Goal: Information Seeking & Learning: Learn about a topic

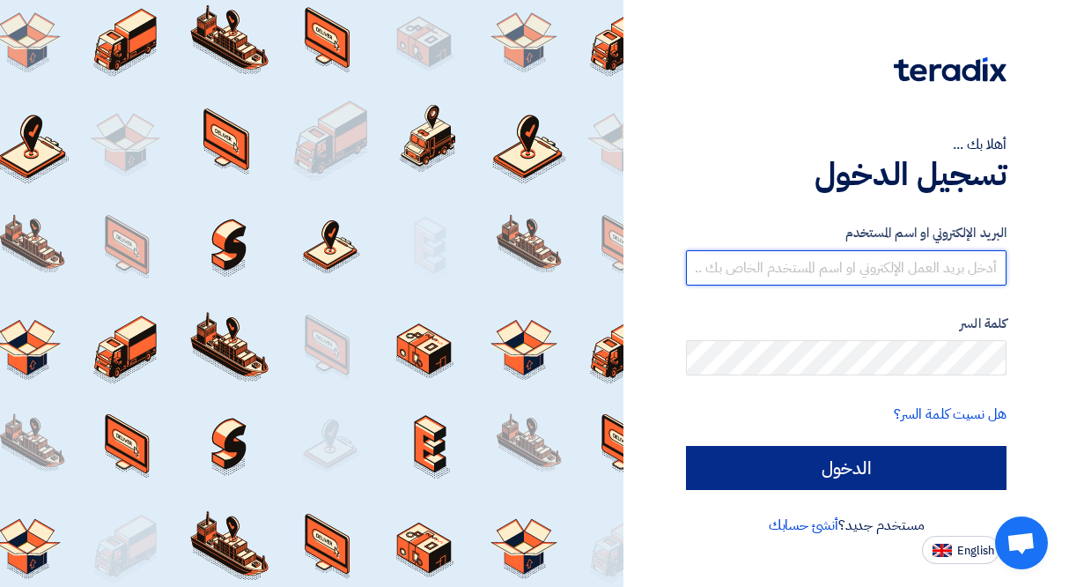
type input "[EMAIL_ADDRESS][DOMAIN_NAME]"
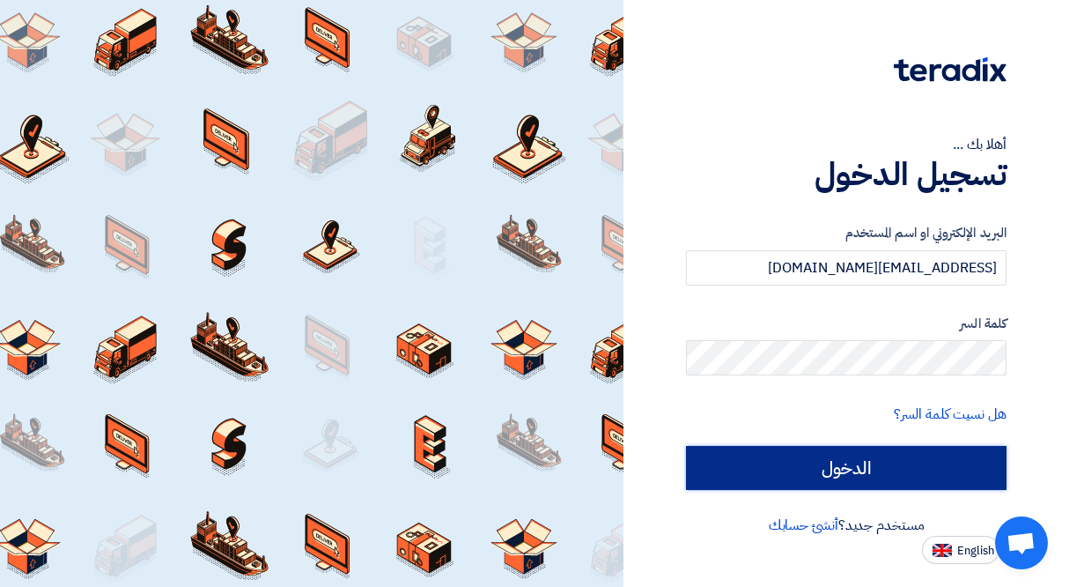
click at [846, 464] on input "الدخول" at bounding box center [846, 468] width 321 height 44
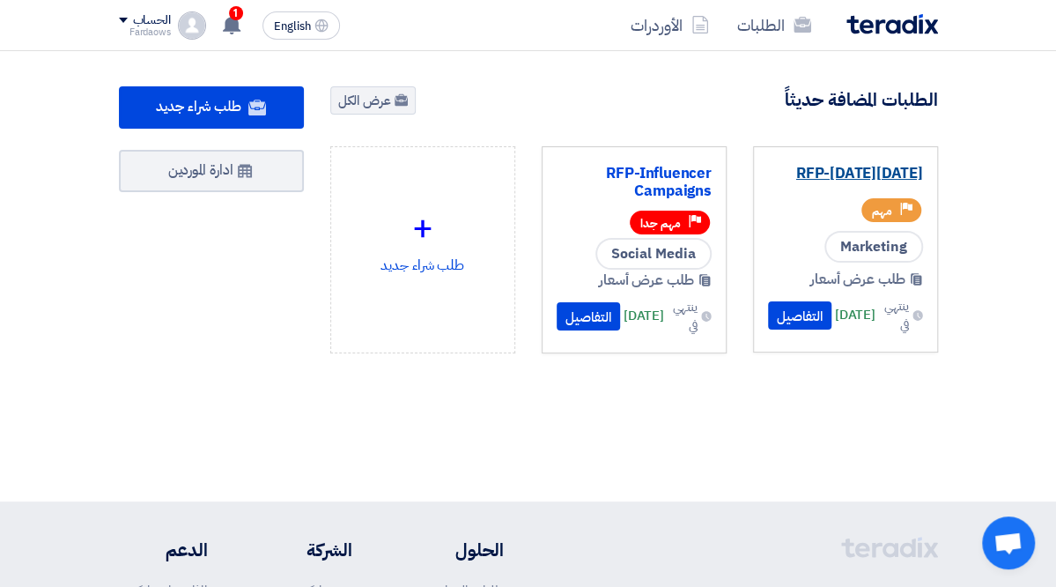
click at [897, 168] on link "RFP-[DATE][DATE]" at bounding box center [845, 174] width 155 height 18
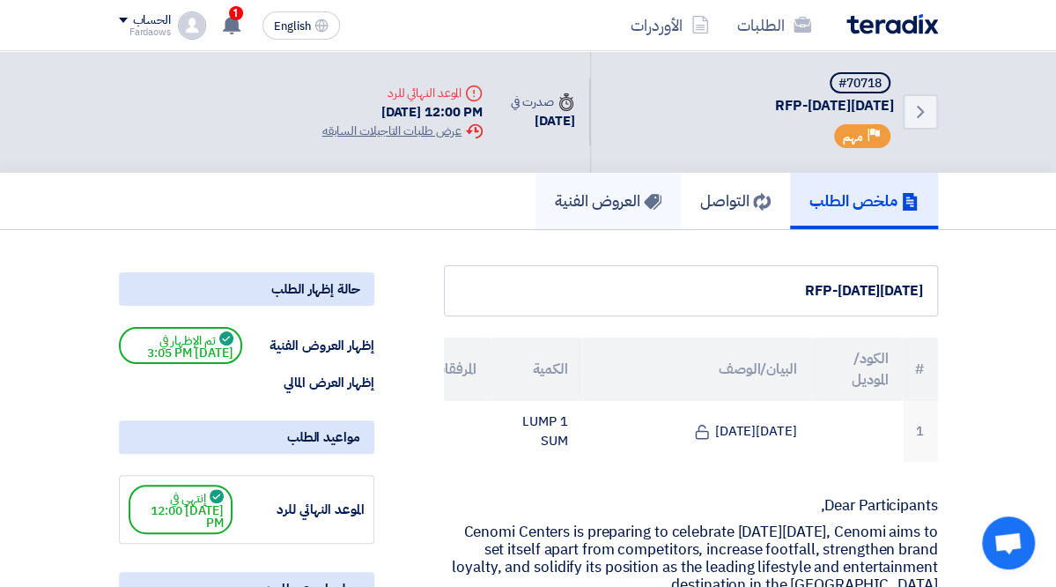
click at [660, 190] on h5 "العروض الفنية" at bounding box center [608, 200] width 107 height 20
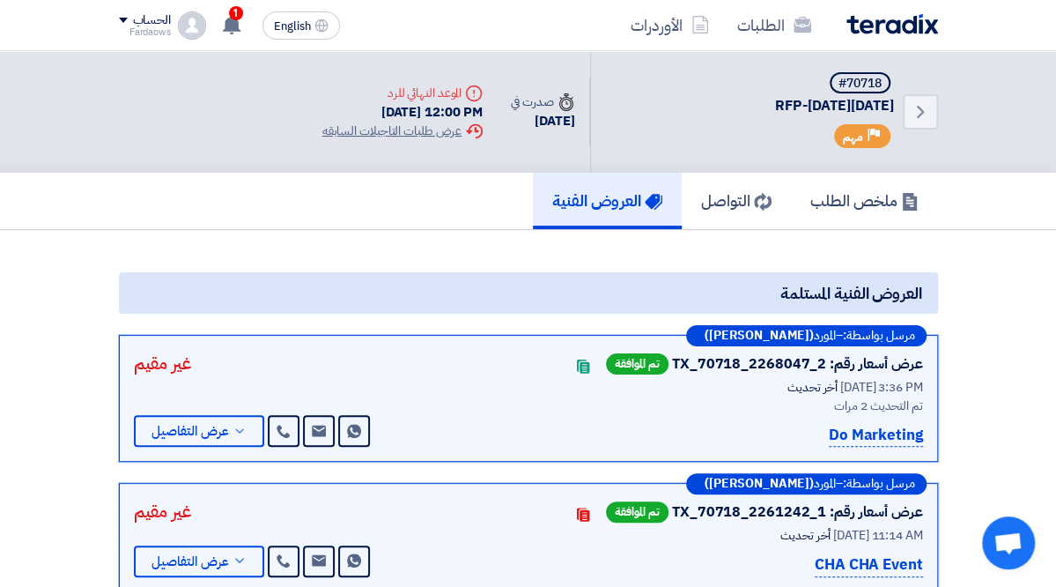
scroll to position [88, 0]
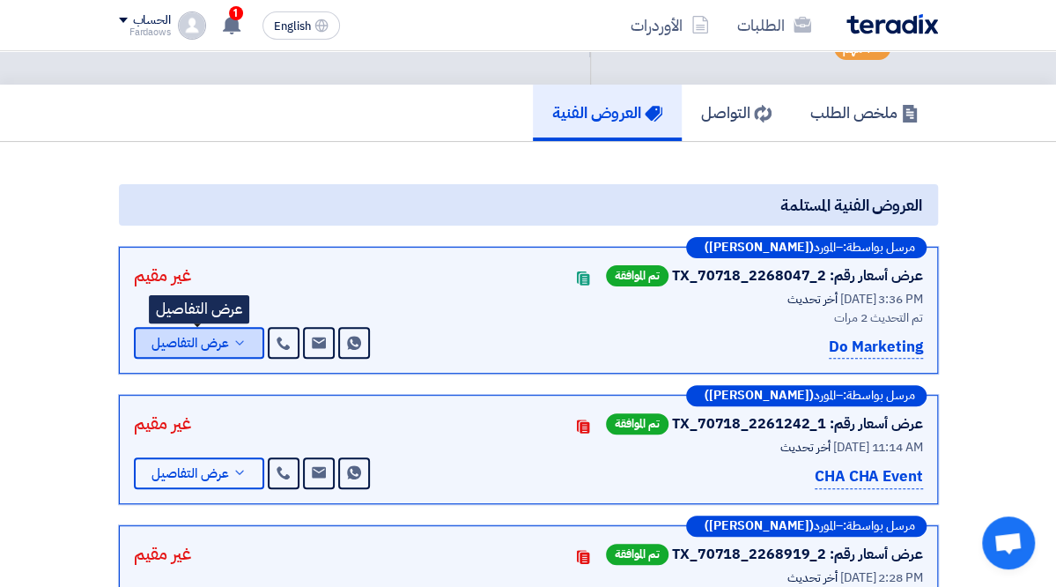
click at [151, 336] on span "عرض التفاصيل" at bounding box center [190, 342] width 78 height 13
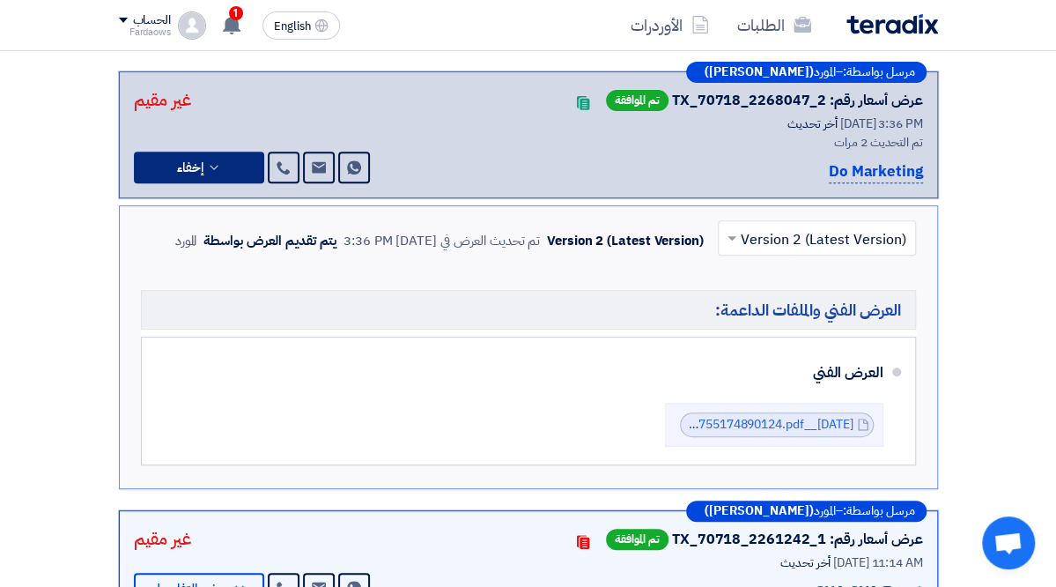
scroll to position [264, 0]
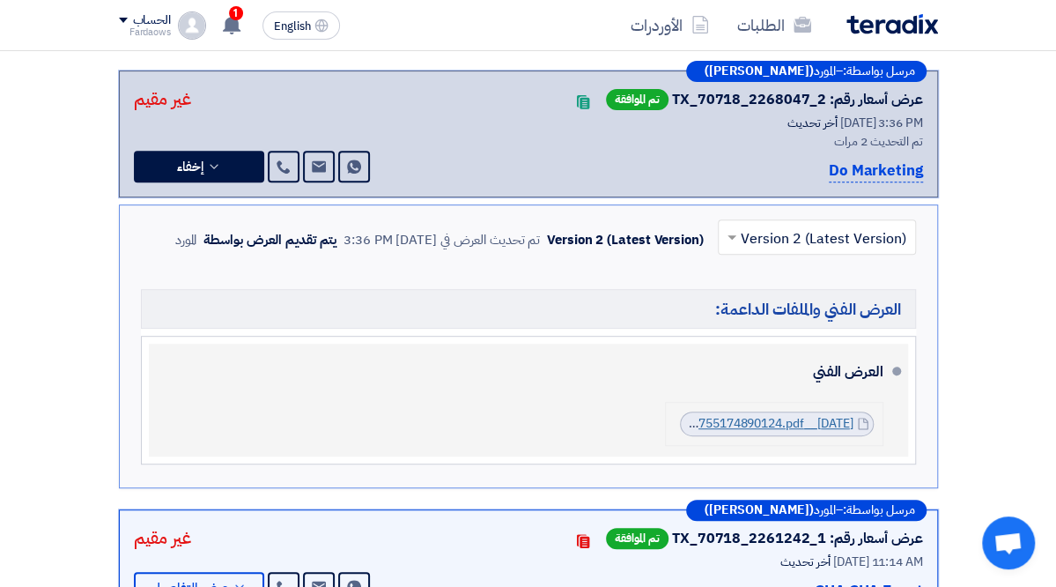
click at [802, 414] on link "[DATE]__CENOMI__1755174890124.pdf" at bounding box center [742, 423] width 223 height 18
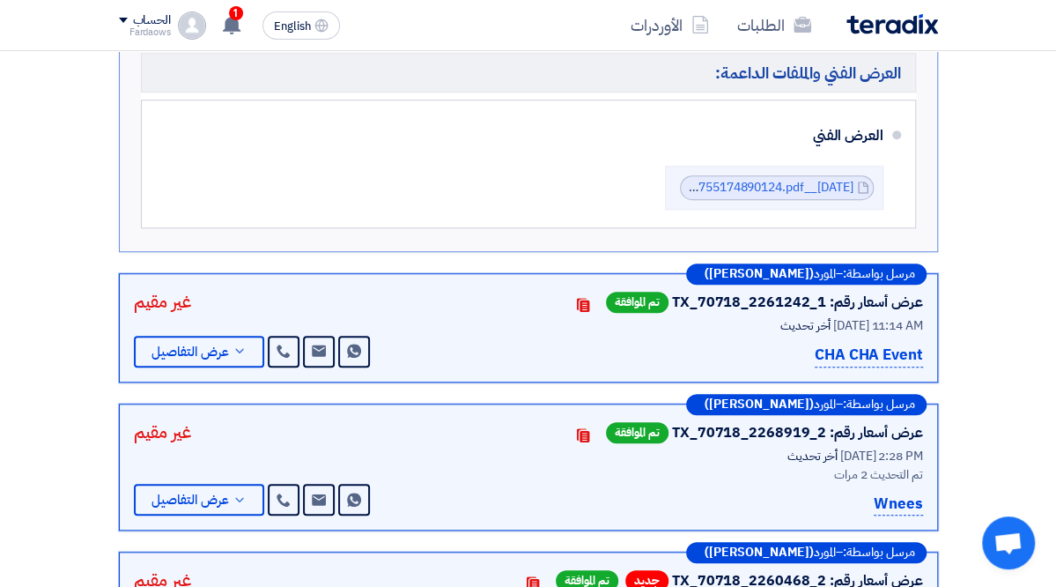
scroll to position [528, 0]
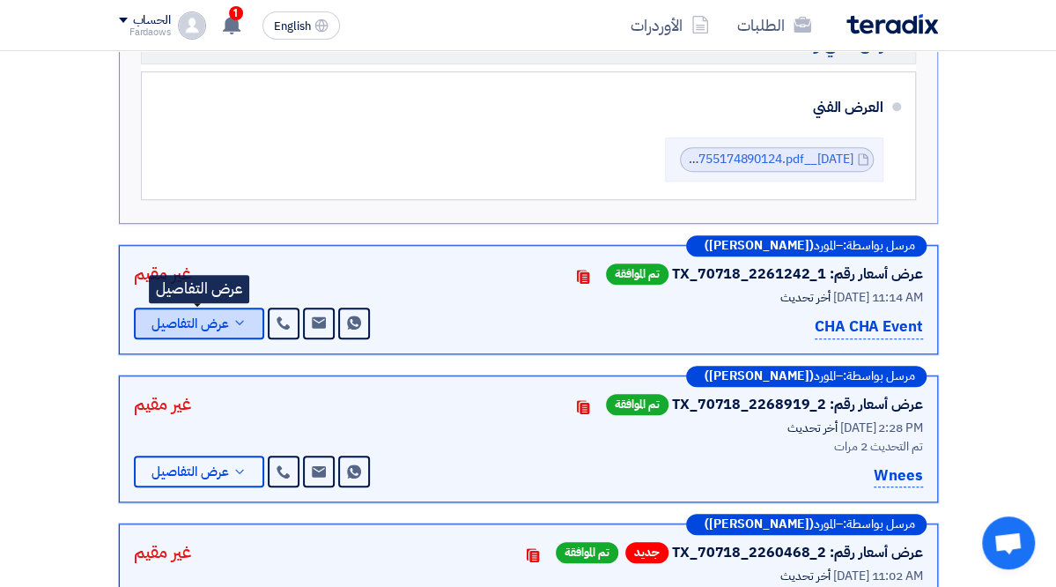
click at [151, 317] on span "عرض التفاصيل" at bounding box center [190, 323] width 78 height 13
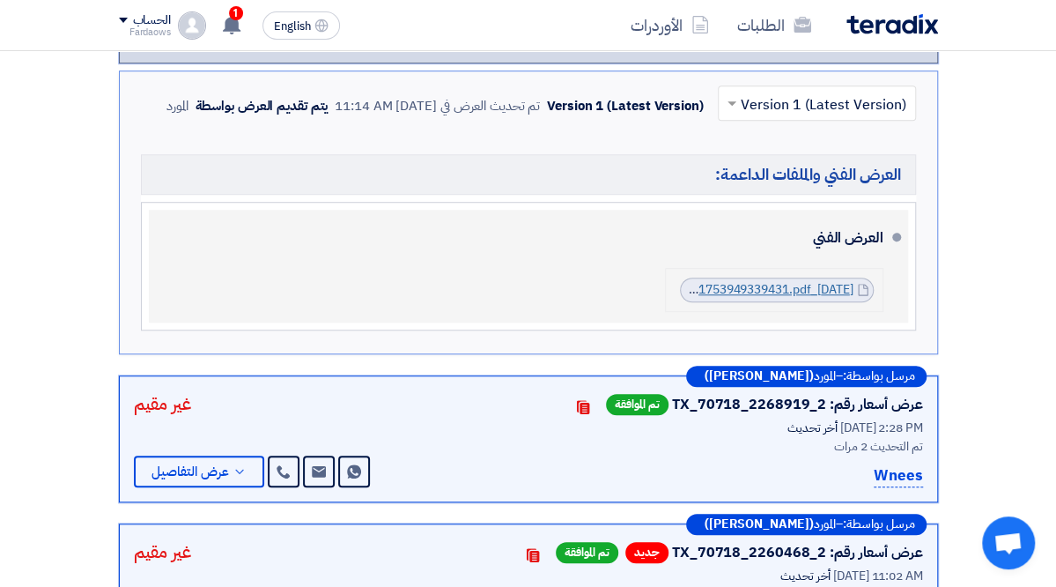
click at [845, 280] on link "[DATE]_CHACHA_RV_1753949339431.pdf" at bounding box center [737, 289] width 233 height 18
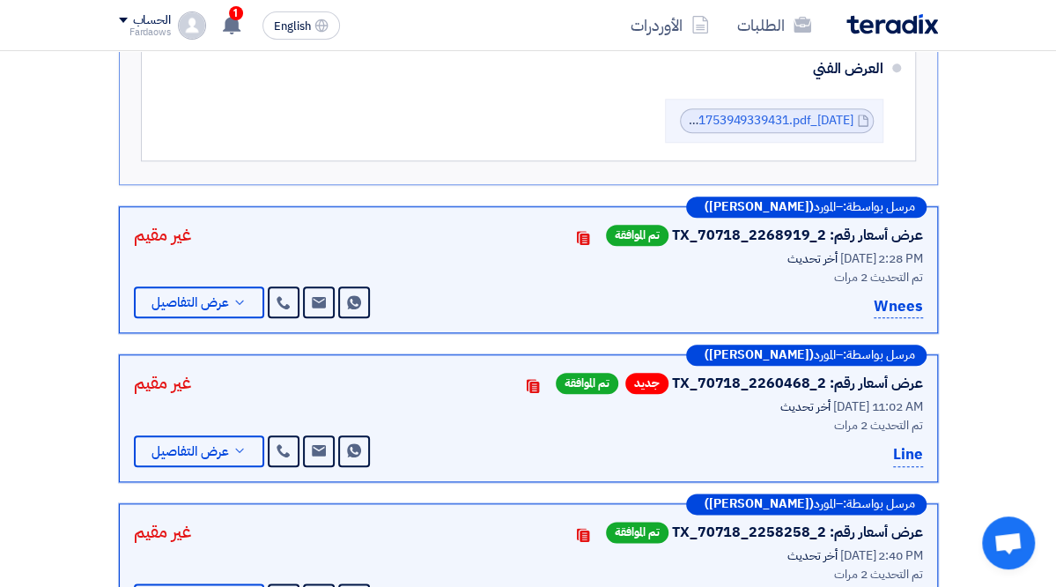
scroll to position [705, 0]
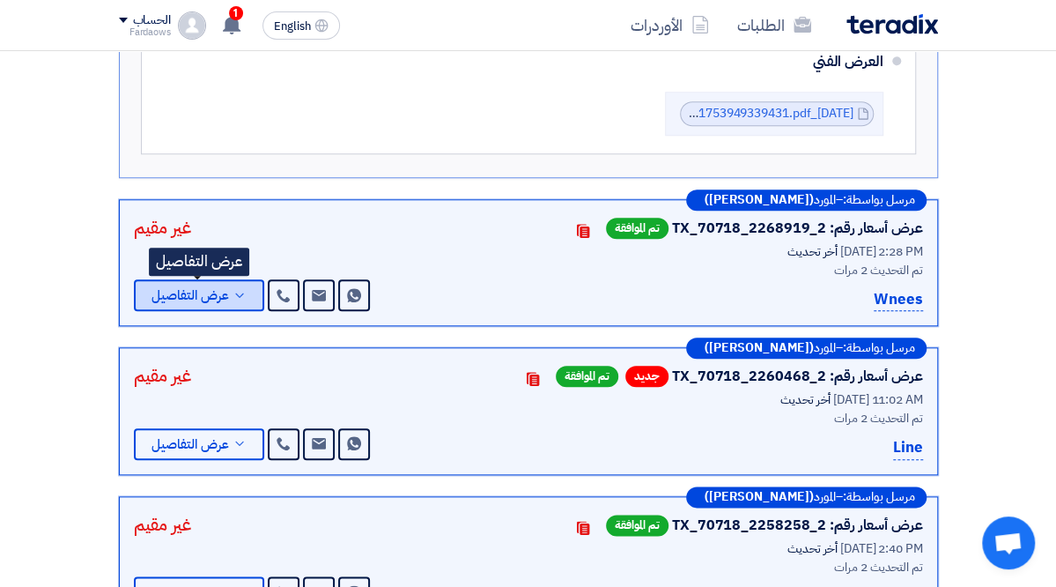
click at [151, 289] on span "عرض التفاصيل" at bounding box center [190, 295] width 78 height 13
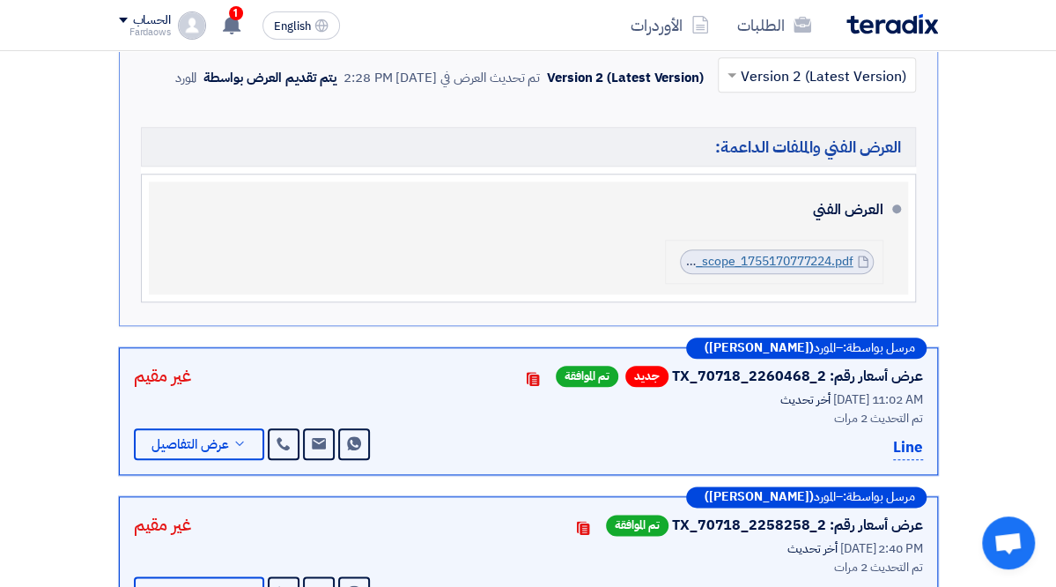
click at [853, 252] on link "Cenomi_[DATE]__V__full_scope_1755170777224.pdf" at bounding box center [705, 261] width 294 height 18
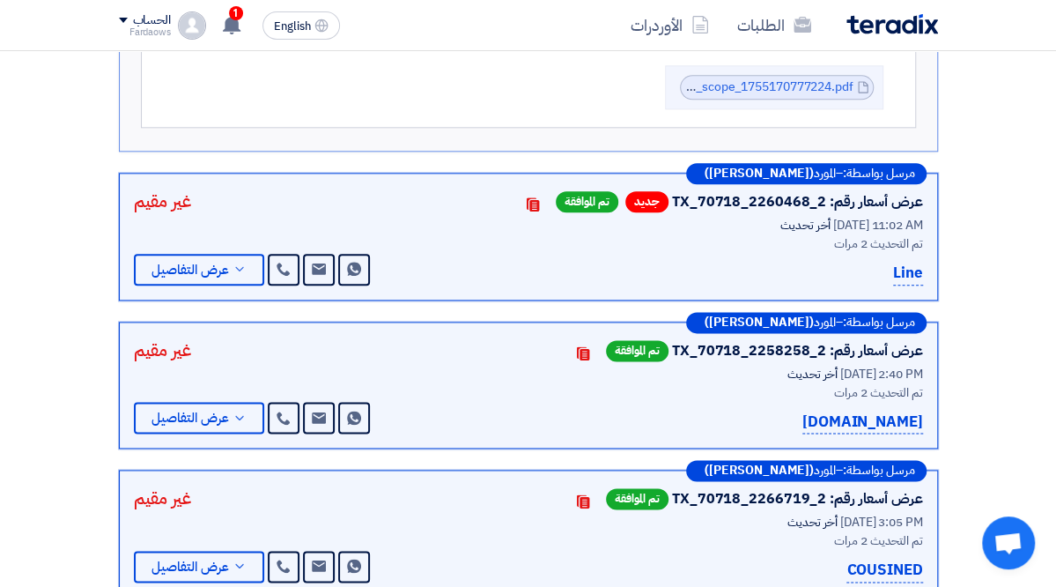
scroll to position [881, 0]
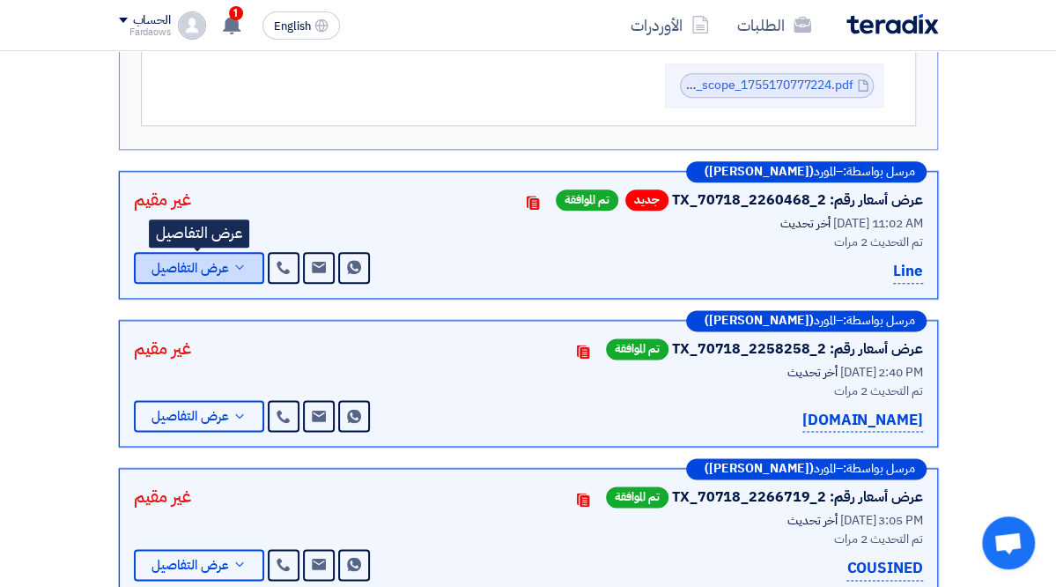
click at [151, 262] on span "عرض التفاصيل" at bounding box center [190, 268] width 78 height 13
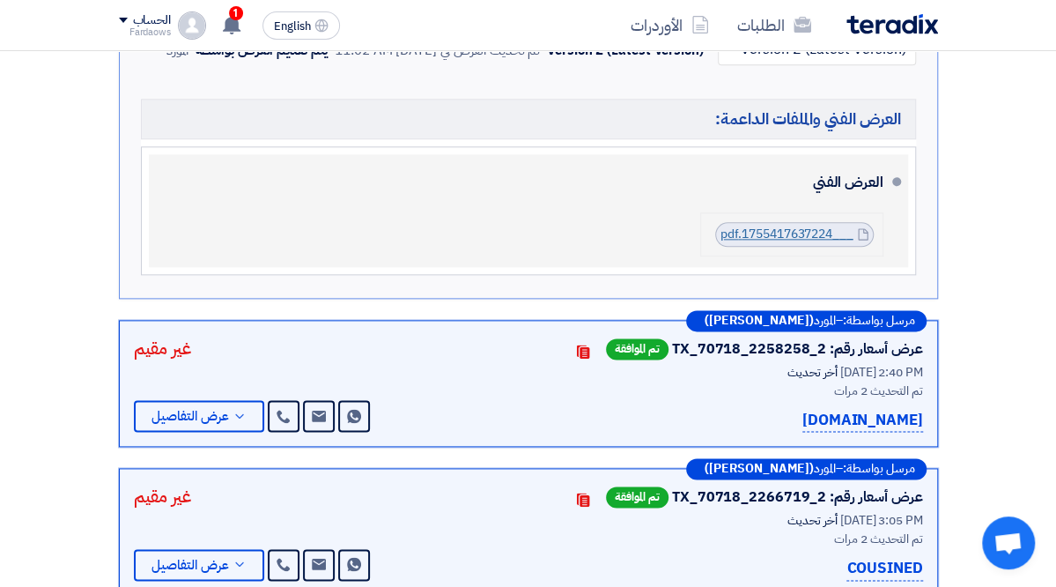
click at [845, 225] on link "___1755417637224.pdf" at bounding box center [786, 234] width 133 height 18
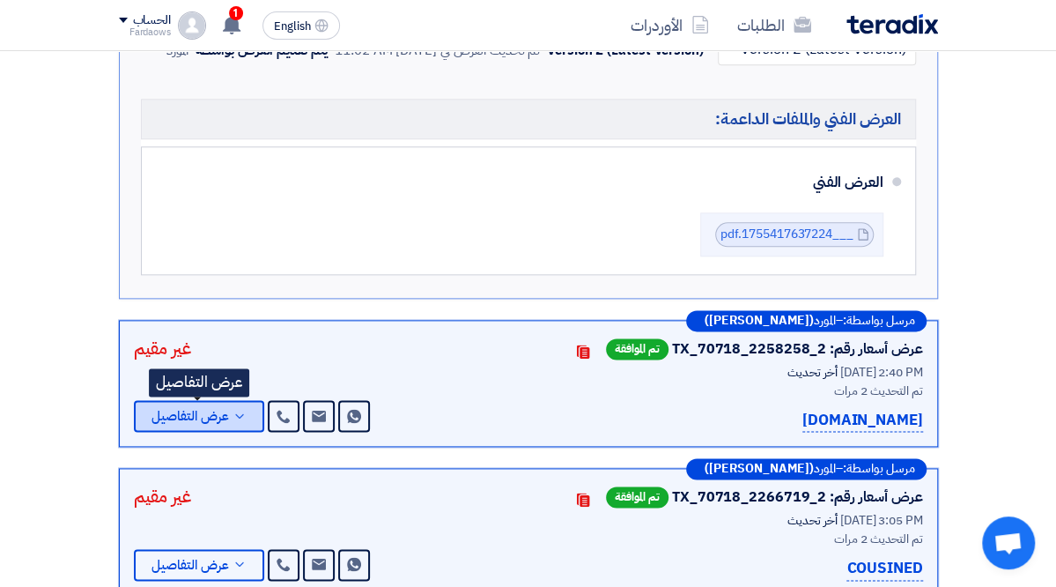
click at [151, 410] on span "عرض التفاصيل" at bounding box center [190, 416] width 78 height 13
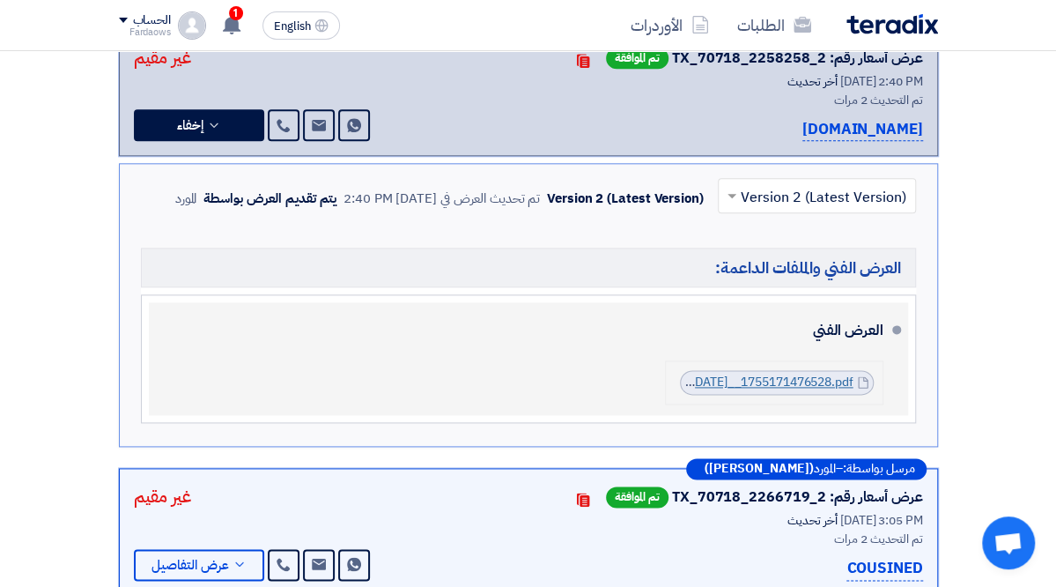
click at [809, 373] on link "Cenomi_[DATE]__1755171476528.pdf" at bounding box center [747, 382] width 211 height 18
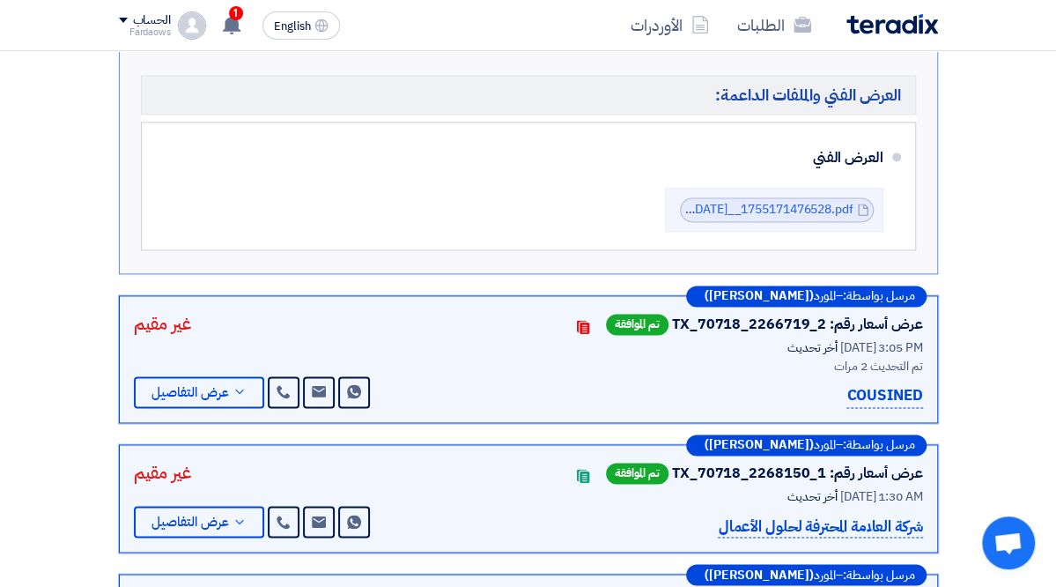
scroll to position [1057, 0]
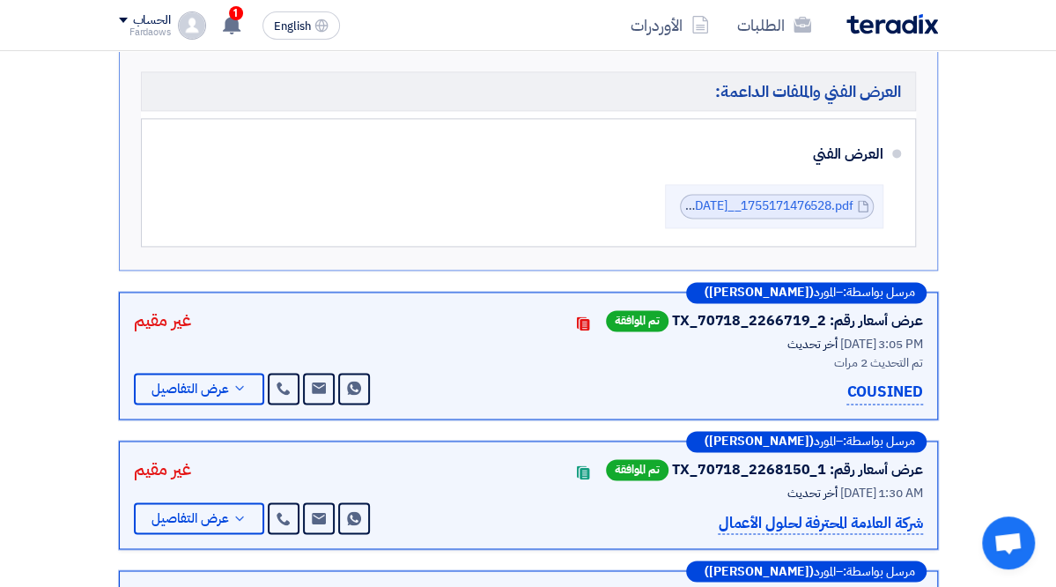
drag, startPoint x: 948, startPoint y: 380, endPoint x: 912, endPoint y: 383, distance: 36.3
click at [938, 380] on div "مرسل بواسطة: – المورد ([PERSON_NAME]) عرض أسعار رقم: TX_70718_2266719_2 تم المو…" at bounding box center [528, 356] width 819 height 128
click at [235, 386] on use at bounding box center [239, 388] width 8 height 4
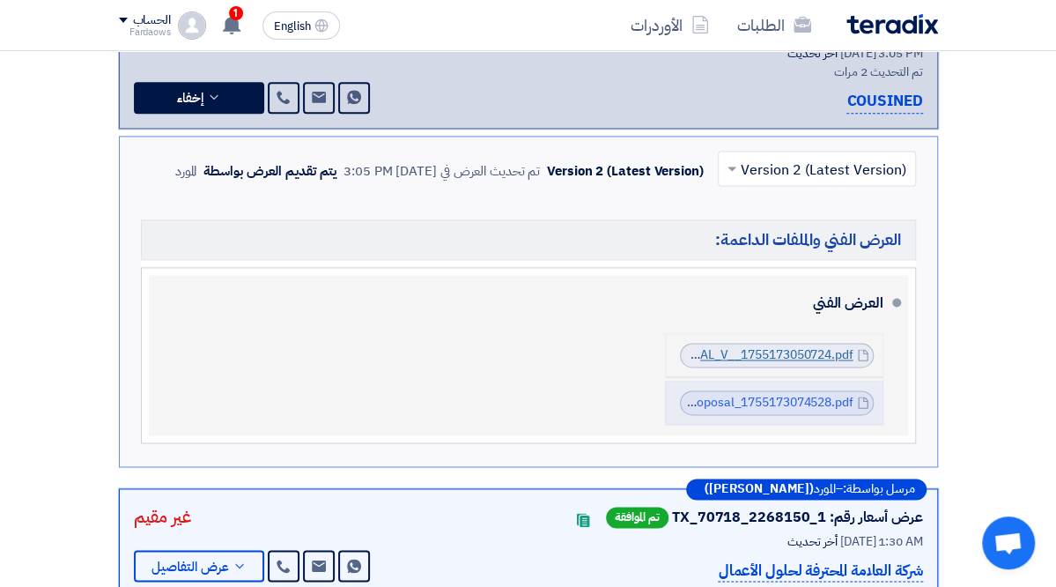
click at [853, 345] on link "CENOMI_PROPOSAL_V__1755173050724.pdf" at bounding box center [725, 354] width 255 height 18
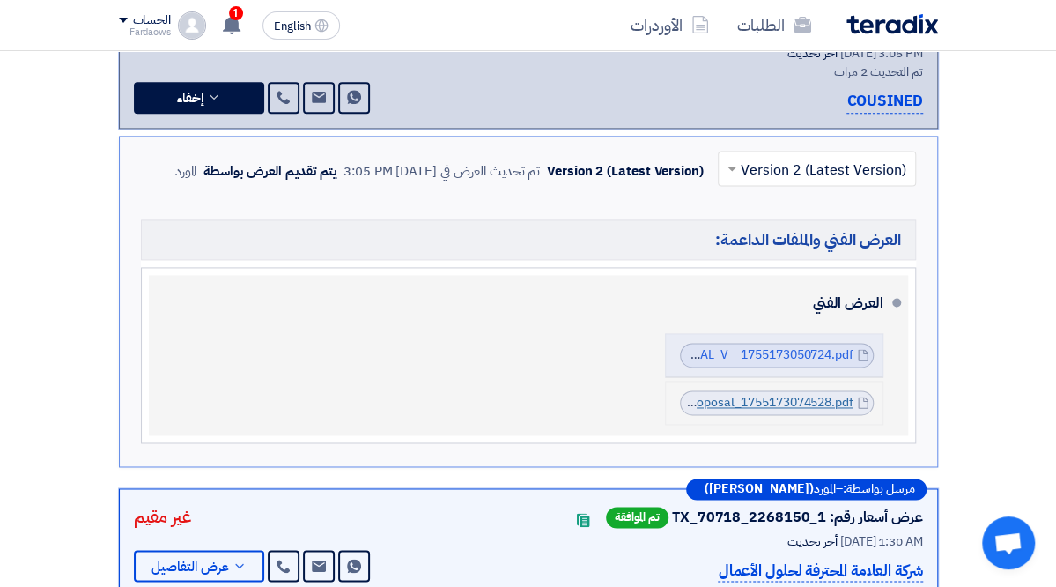
click at [852, 393] on link "SNDproposal_1755173074528.pdf" at bounding box center [756, 402] width 191 height 18
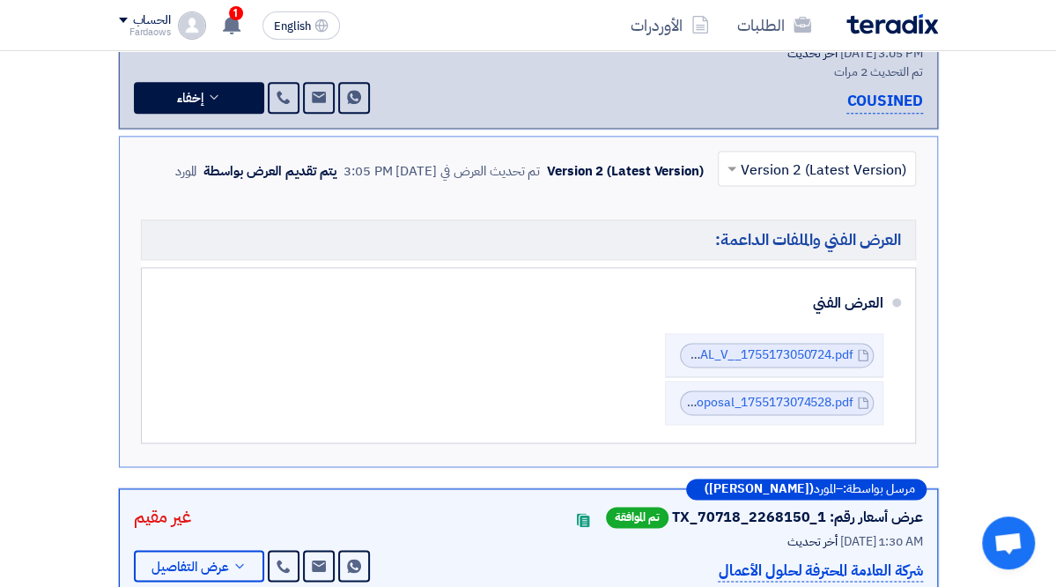
scroll to position [1145, 0]
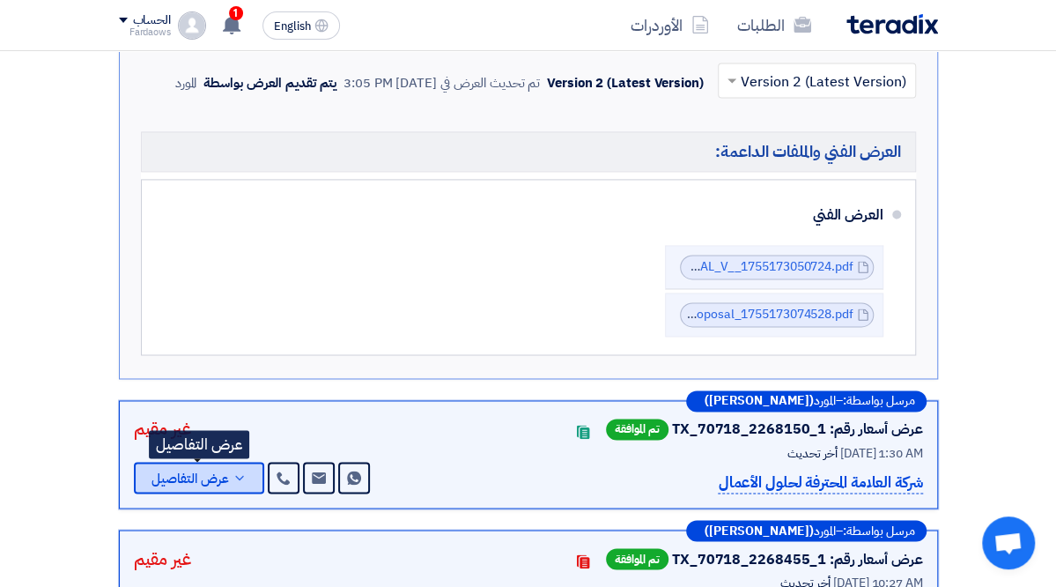
click at [151, 471] on span "عرض التفاصيل" at bounding box center [190, 477] width 78 height 13
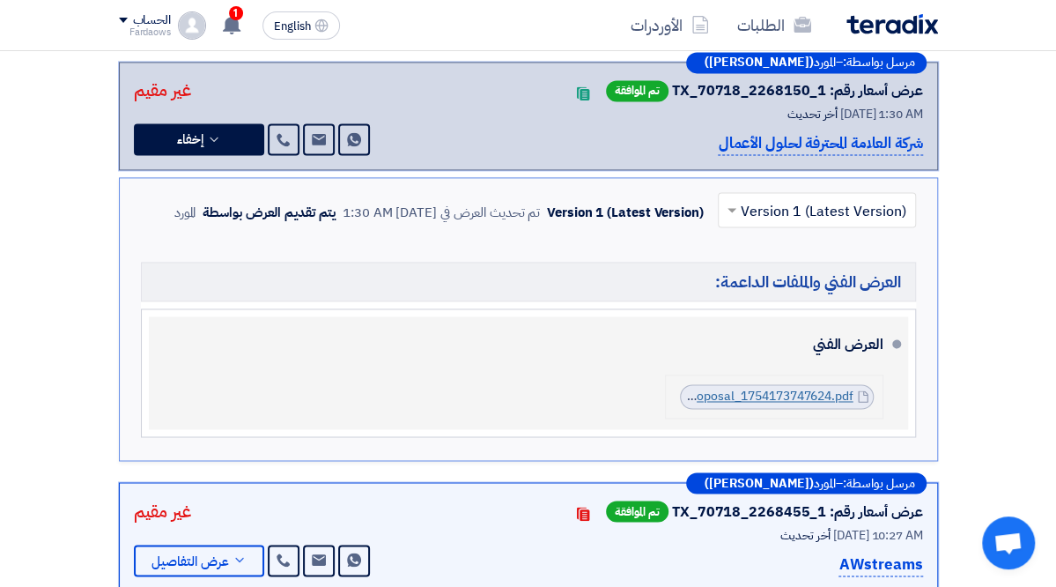
click at [839, 387] on link "Cenomi_Saudi_ND_Technical_Proposal_1754173747624.pdf" at bounding box center [684, 396] width 337 height 18
click at [797, 387] on link "Cenomi_Saudi_ND_Technical_Proposal_1754173747624.pdf" at bounding box center [684, 396] width 337 height 18
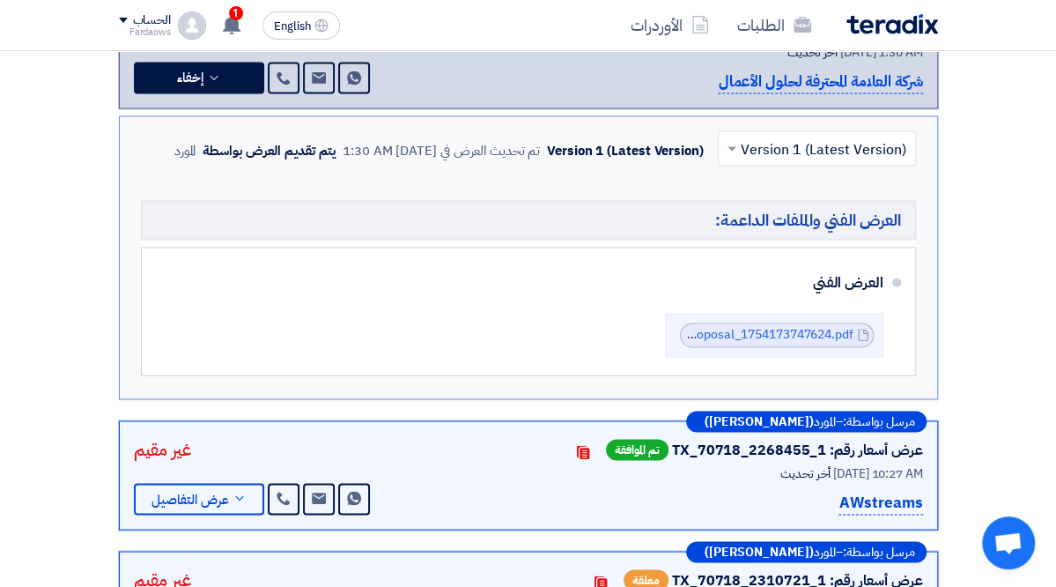
scroll to position [1233, 0]
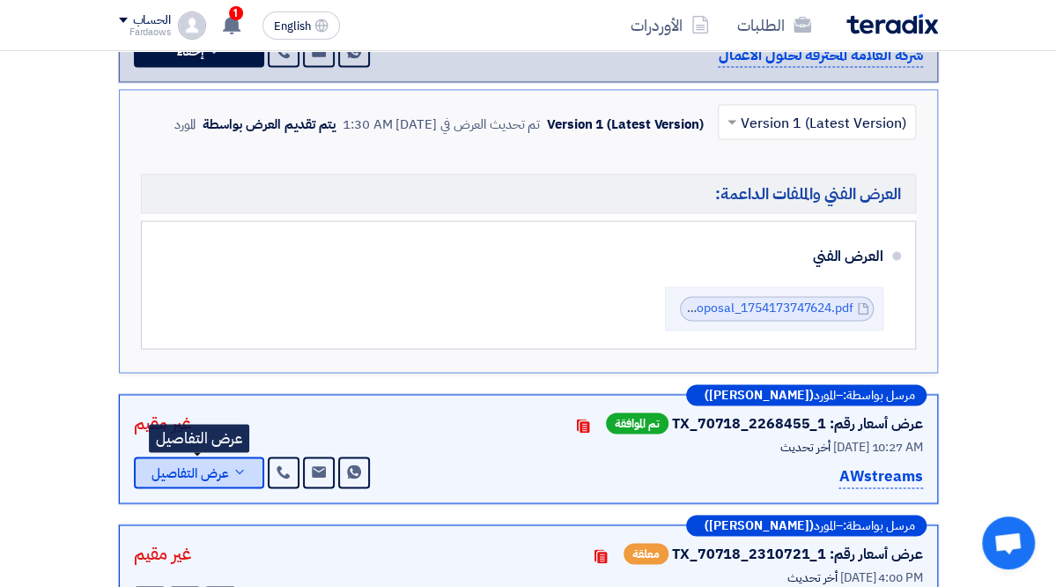
click at [151, 466] on span "عرض التفاصيل" at bounding box center [190, 472] width 78 height 13
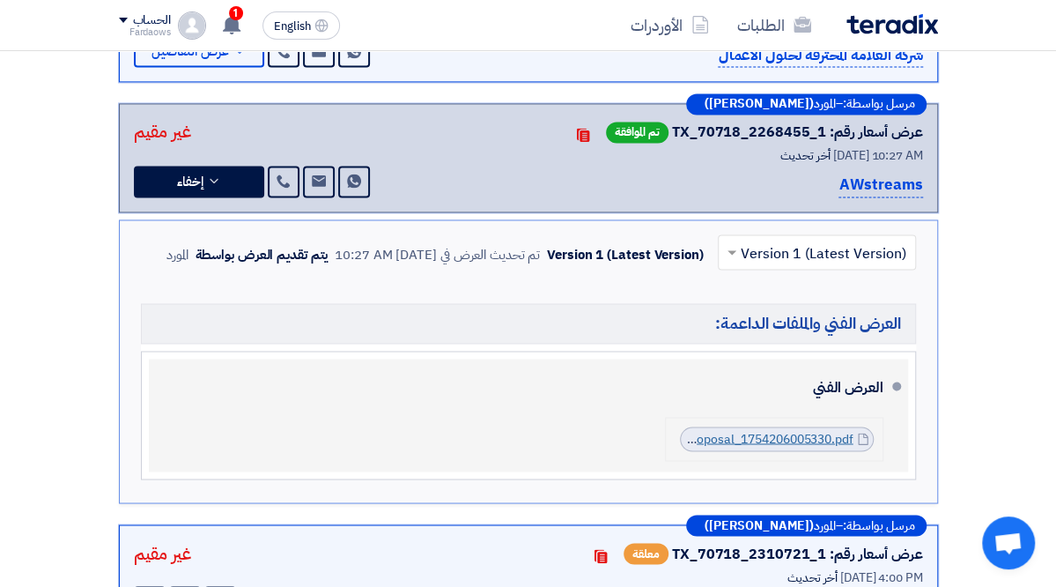
click at [822, 429] on link "Cenomi_RFQ_[DATE][DATE]_Proposal_1754206005330.pdf" at bounding box center [690, 438] width 326 height 18
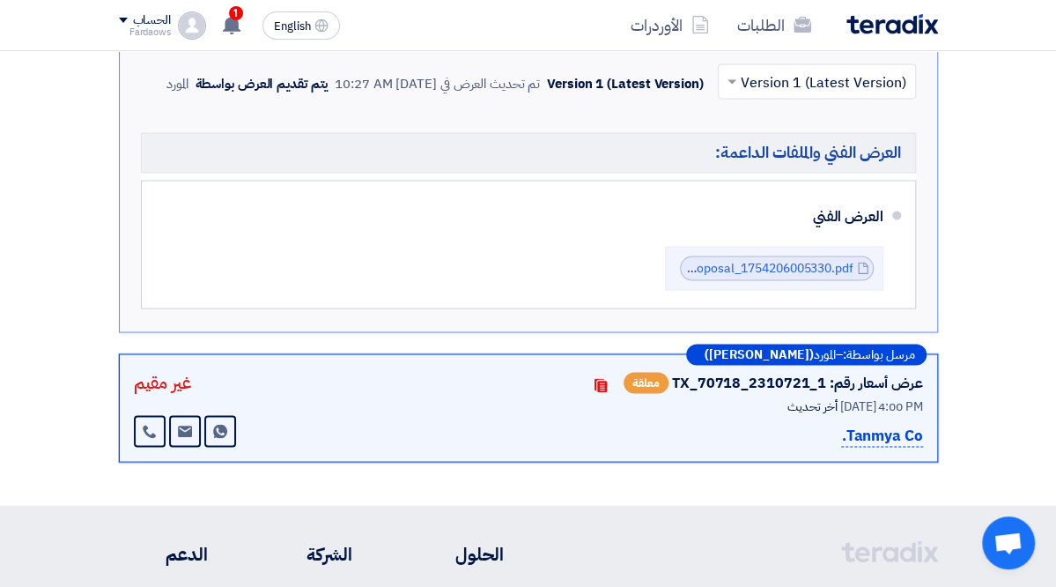
scroll to position [1409, 0]
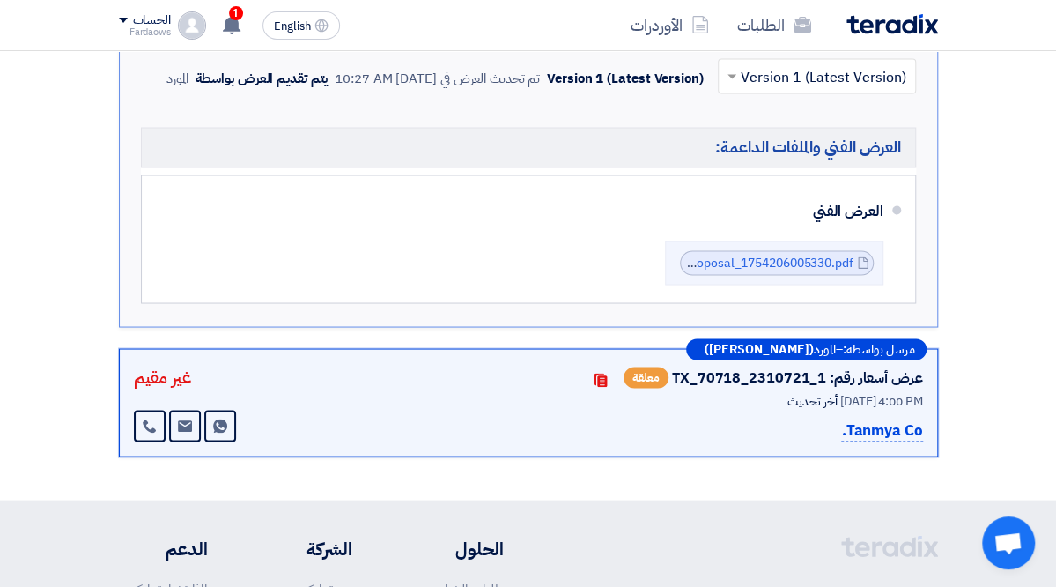
click at [922, 418] on p "Tanmya Co." at bounding box center [881, 430] width 81 height 24
drag, startPoint x: 940, startPoint y: 403, endPoint x: 727, endPoint y: 415, distance: 213.5
click at [727, 415] on div "مرسل بواسطة: – المورد ([PERSON_NAME]) عرض أسعار رقم: TX_70718_2310721_1 معلقة C…" at bounding box center [528, 402] width 819 height 109
click at [910, 418] on div "Tanmya Co." at bounding box center [703, 430] width 440 height 24
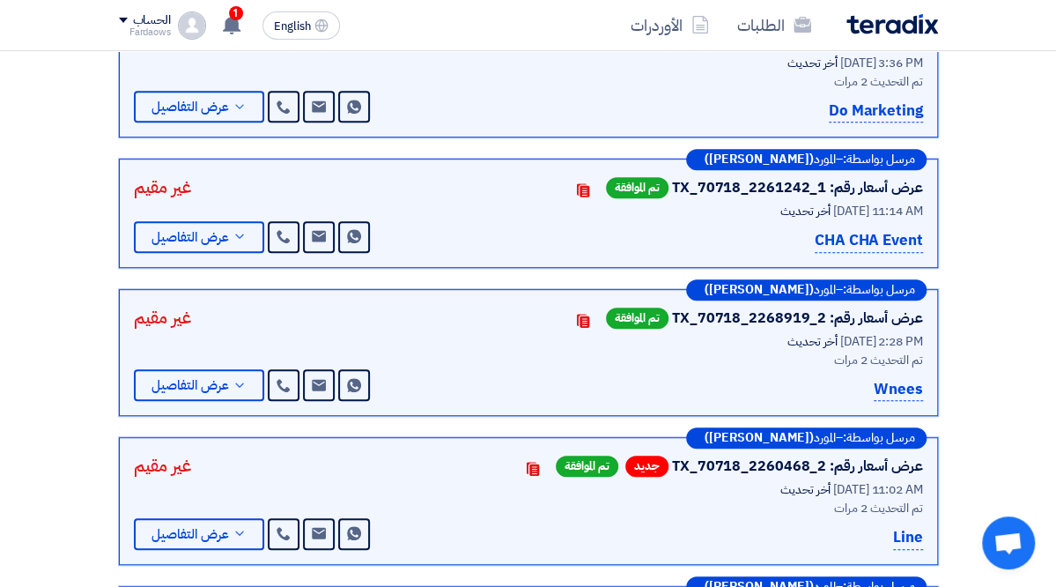
scroll to position [352, 0]
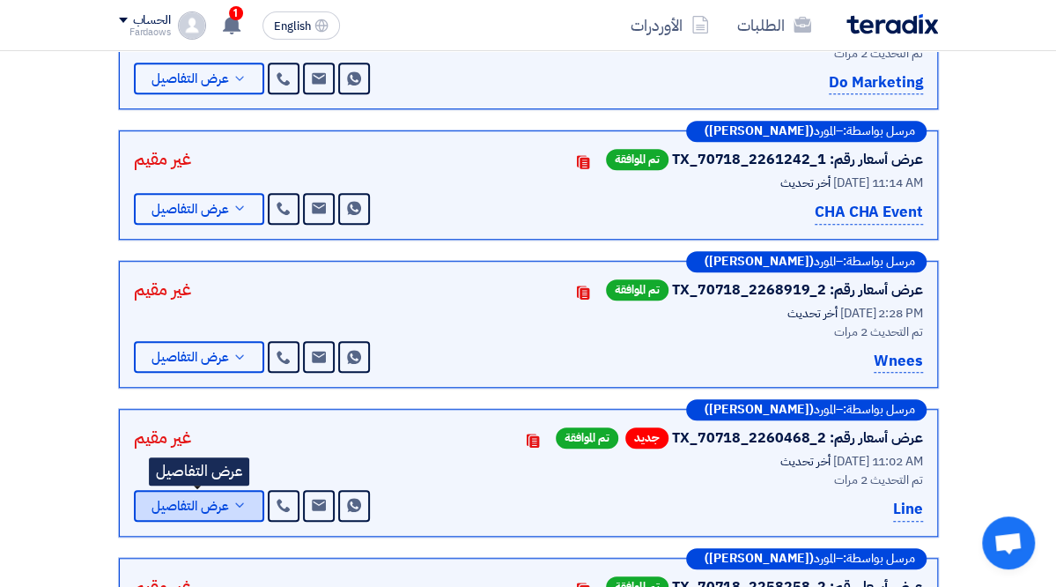
click at [151, 499] on span "عرض التفاصيل" at bounding box center [190, 505] width 78 height 13
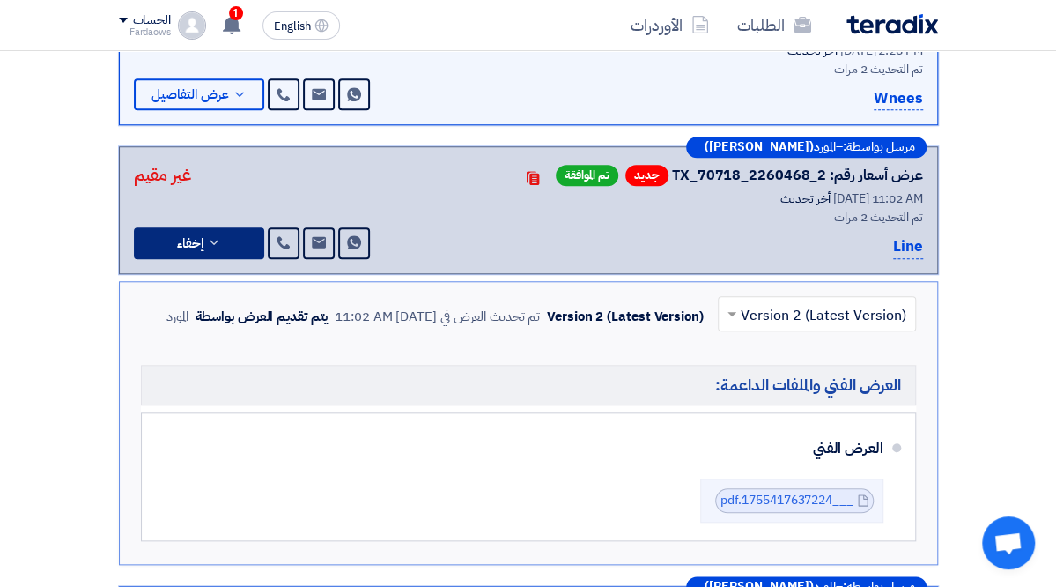
scroll to position [617, 0]
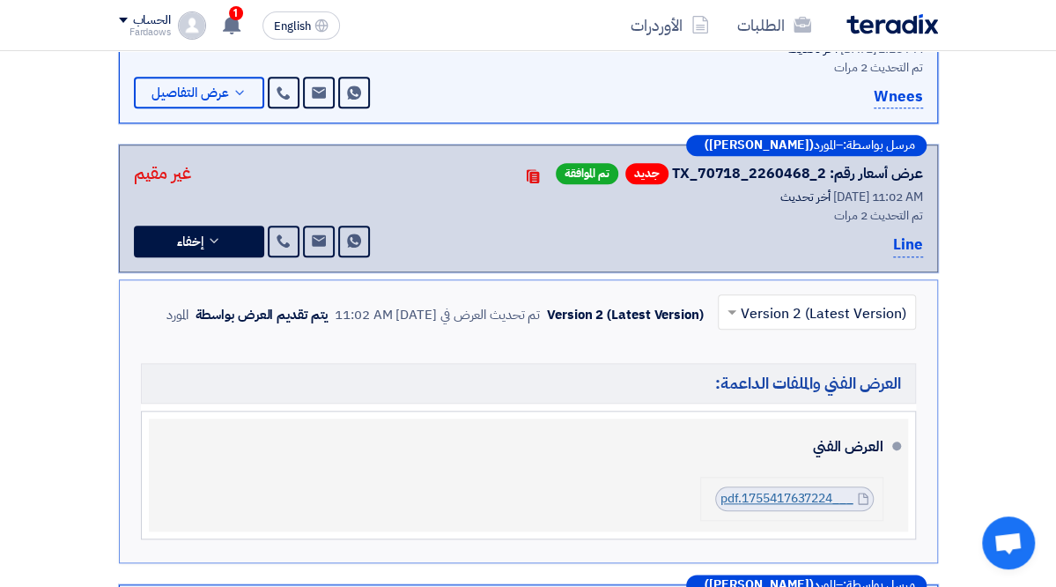
click at [844, 489] on link "___1755417637224.pdf" at bounding box center [786, 498] width 133 height 18
